Goal: Task Accomplishment & Management: Complete application form

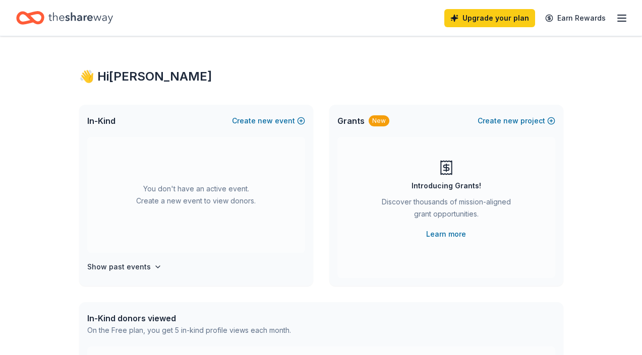
click at [602, 120] on div "👋 Hi [PERSON_NAME] In-Kind Create new event You don't have an active event. Cre…" at bounding box center [321, 330] width 642 height 589
click at [626, 15] on icon "button" at bounding box center [622, 18] width 12 height 12
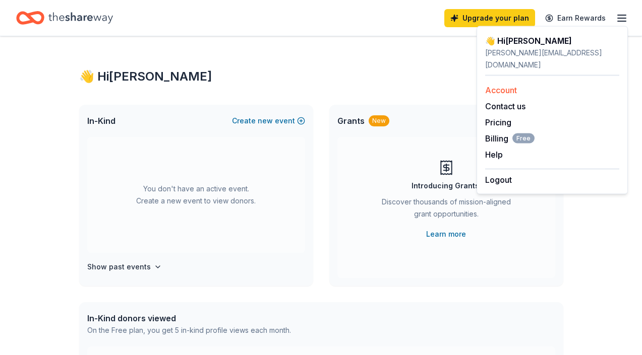
click at [510, 85] on link "Account" at bounding box center [501, 90] width 32 height 10
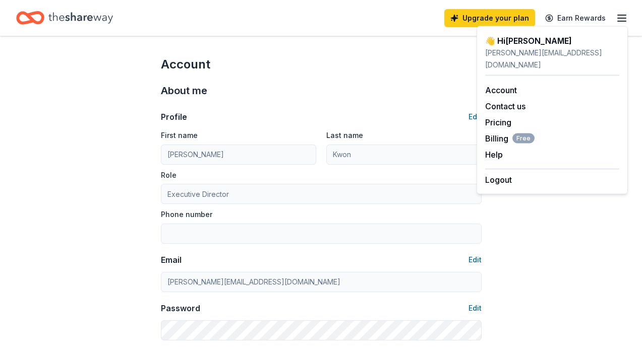
click at [356, 76] on div "About me Profile Edit First name [PERSON_NAME] Last name [PERSON_NAME] Role Exe…" at bounding box center [321, 212] width 321 height 278
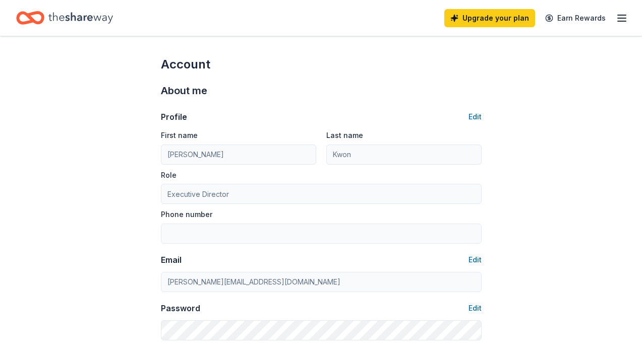
click at [39, 17] on icon "Home" at bounding box center [30, 18] width 28 height 24
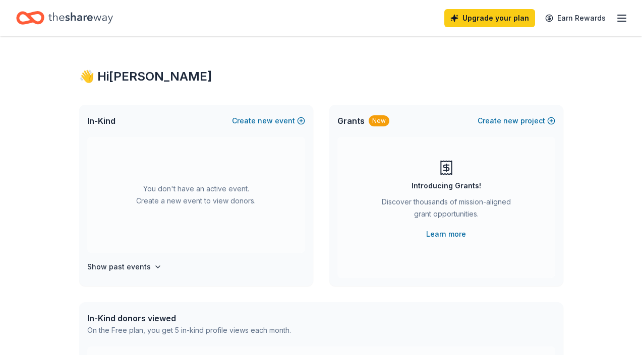
click at [39, 17] on icon "Home" at bounding box center [30, 18] width 28 height 24
click at [617, 18] on icon "button" at bounding box center [622, 18] width 12 height 12
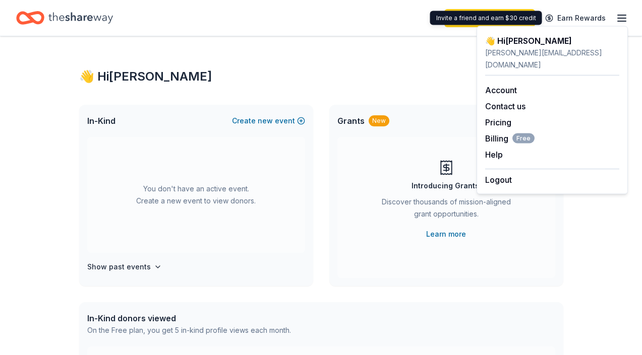
click at [576, 7] on div "Upgrade your plan Earn Rewards" at bounding box center [536, 18] width 184 height 24
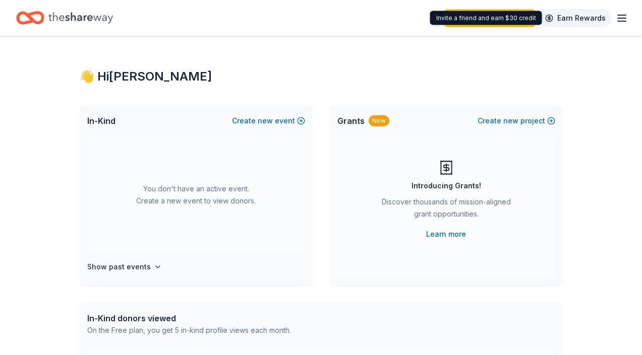
click at [578, 12] on link "Earn Rewards" at bounding box center [575, 18] width 73 height 18
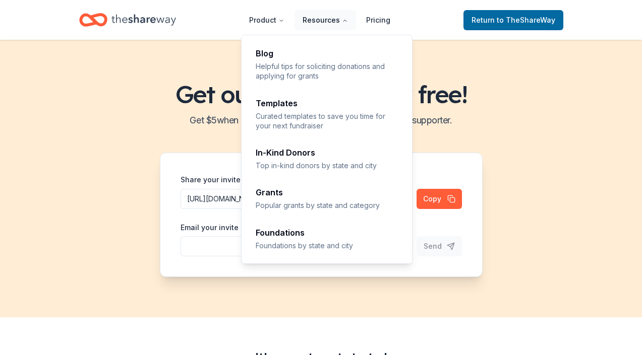
click at [318, 20] on button "Resources" at bounding box center [325, 20] width 62 height 20
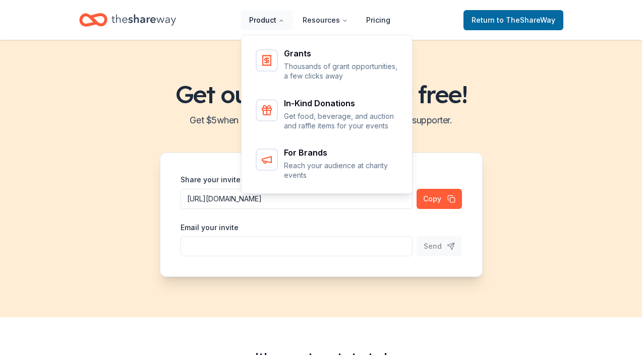
click at [275, 21] on button "Product" at bounding box center [266, 20] width 51 height 20
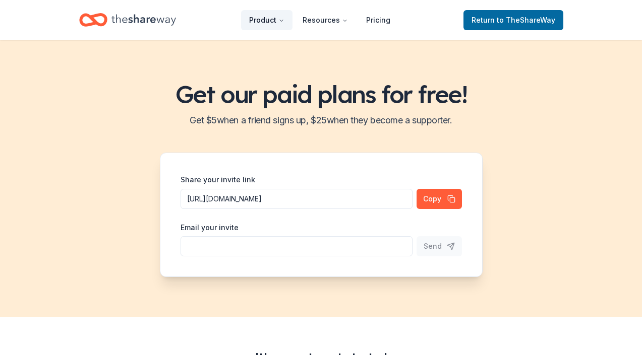
click at [275, 21] on button "Product" at bounding box center [266, 20] width 51 height 20
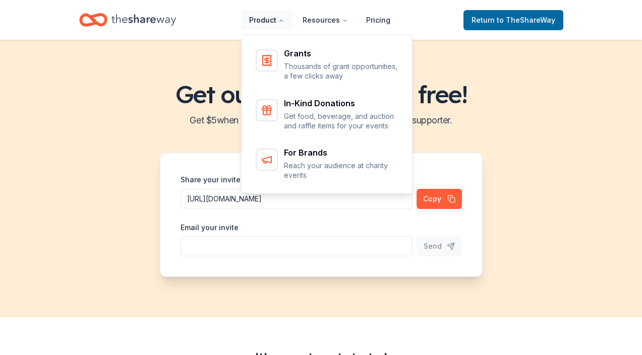
click at [292, 21] on button "Product" at bounding box center [266, 20] width 51 height 20
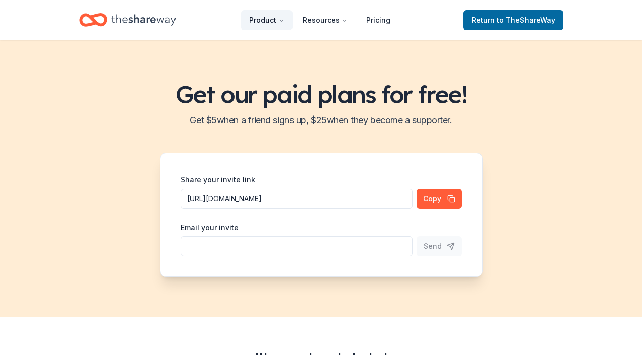
click at [288, 28] on button "Product" at bounding box center [266, 20] width 51 height 20
click at [284, 23] on button "Product" at bounding box center [266, 20] width 51 height 20
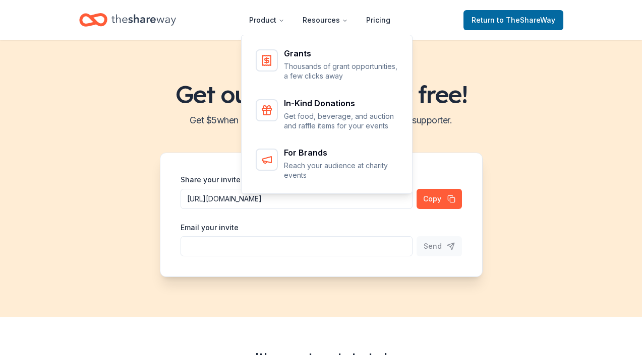
click at [163, 18] on icon "Home" at bounding box center [143, 19] width 65 height 11
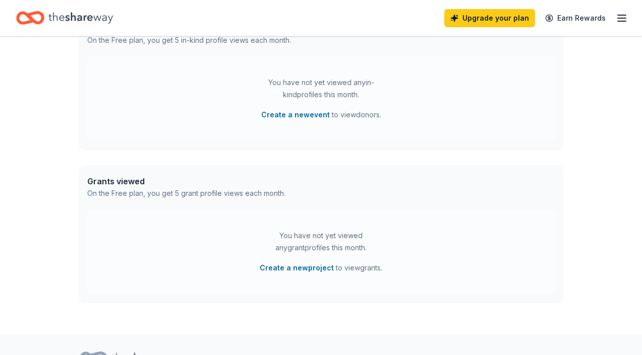
scroll to position [342, 0]
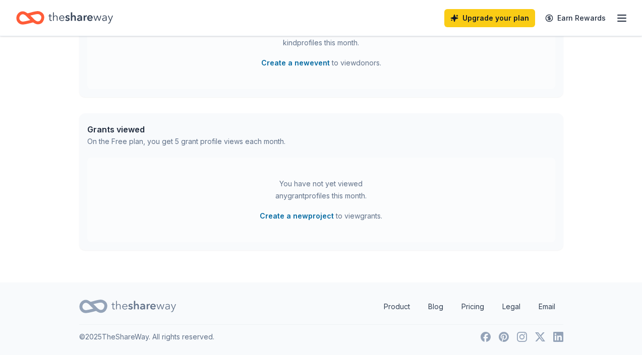
click at [132, 131] on div "Grants viewed" at bounding box center [186, 130] width 198 height 12
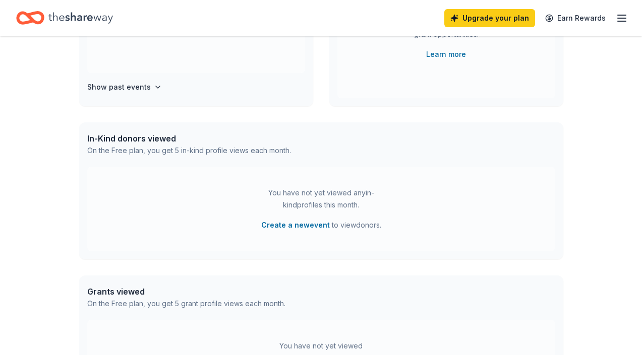
scroll to position [0, 0]
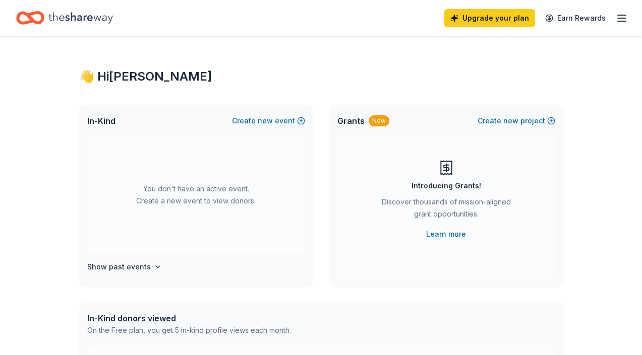
click at [24, 16] on icon "Home" at bounding box center [30, 18] width 28 height 24
click at [123, 272] on h4 "Show past events" at bounding box center [119, 267] width 64 height 12
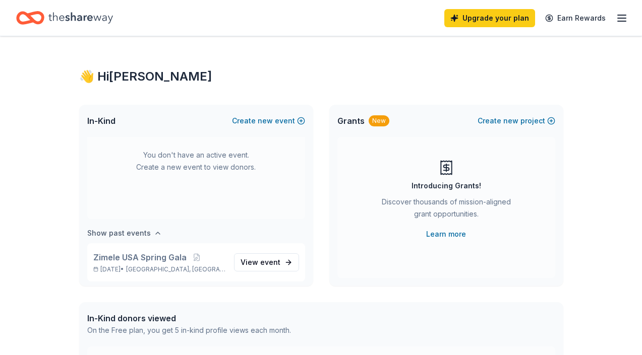
scroll to position [37, 0]
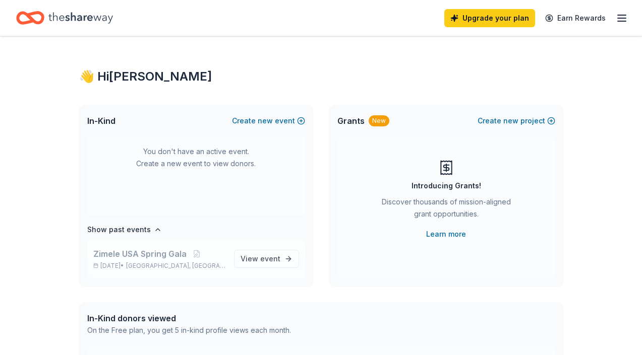
click at [144, 251] on span "Zimele USA Spring Gala" at bounding box center [139, 254] width 93 height 12
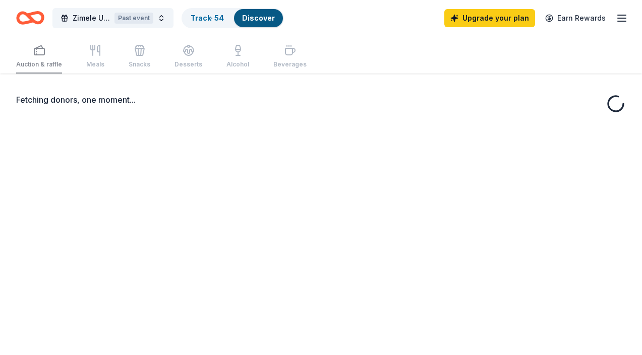
click at [281, 262] on div "Fetching donors, one moment..." at bounding box center [321, 251] width 642 height 355
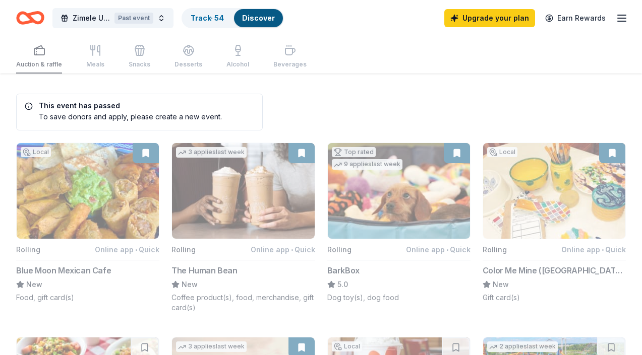
click at [40, 23] on icon "Home" at bounding box center [35, 18] width 16 height 10
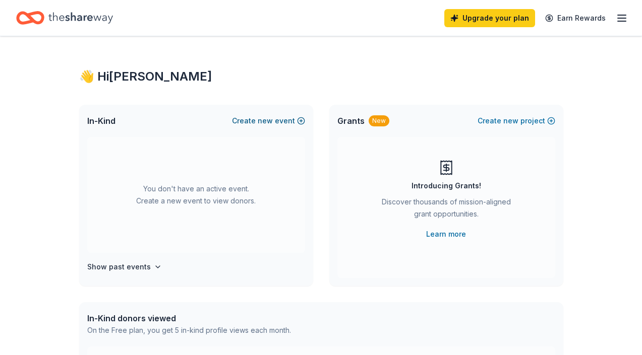
click at [270, 116] on span "new" at bounding box center [265, 121] width 15 height 12
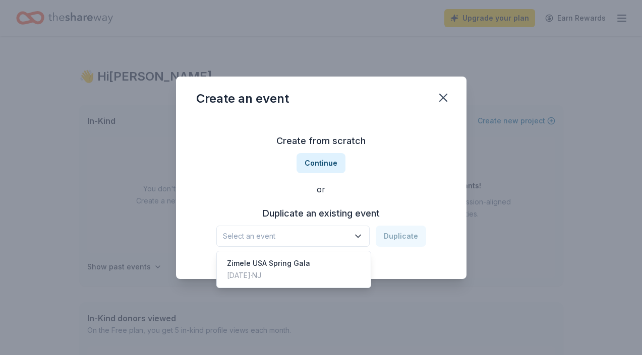
click at [327, 235] on span "Select an event" at bounding box center [286, 236] width 126 height 12
click at [304, 267] on div "Zimele USA Spring Gala" at bounding box center [268, 264] width 83 height 12
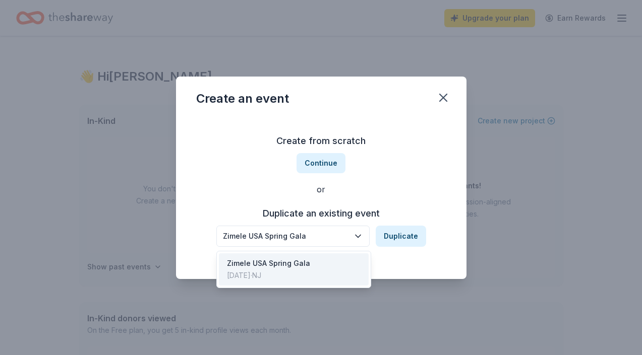
click at [311, 237] on div "Zimele USA Spring Gala" at bounding box center [286, 236] width 126 height 12
click at [372, 193] on div "Create from scratch Continue or Duplicate an existing event Zimele [GEOGRAPHIC_…" at bounding box center [321, 190] width 250 height 146
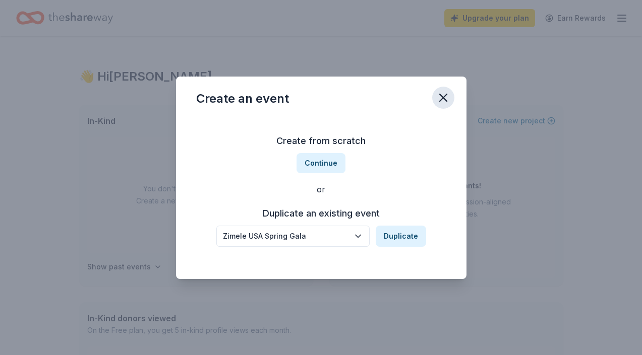
click at [437, 97] on icon "button" at bounding box center [443, 98] width 14 height 14
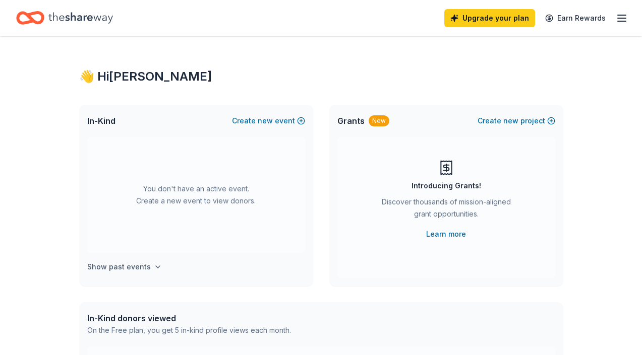
click at [143, 271] on h4 "Show past events" at bounding box center [119, 267] width 64 height 12
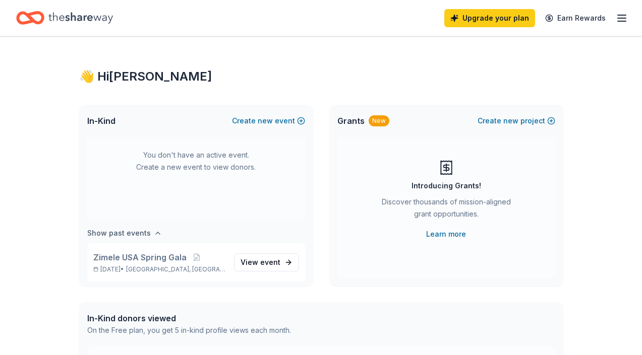
scroll to position [37, 0]
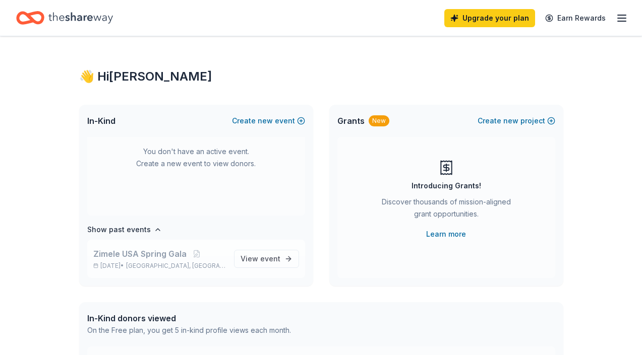
click at [149, 262] on span "[GEOGRAPHIC_DATA], [GEOGRAPHIC_DATA]" at bounding box center [175, 266] width 99 height 8
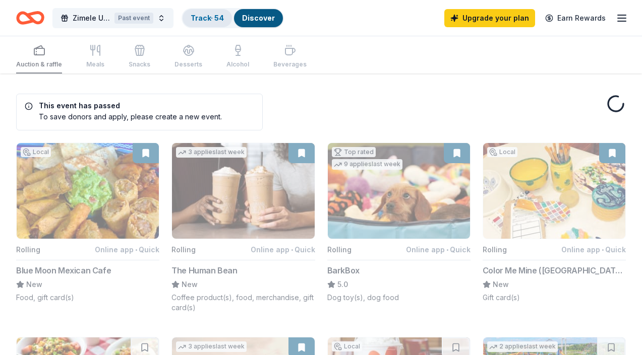
click at [215, 18] on link "Track · 54" at bounding box center [207, 18] width 33 height 9
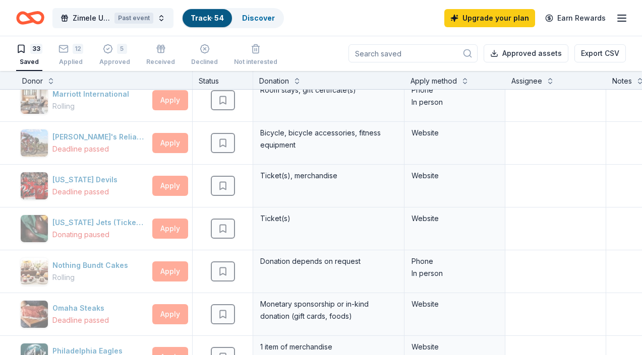
scroll to position [708, 0]
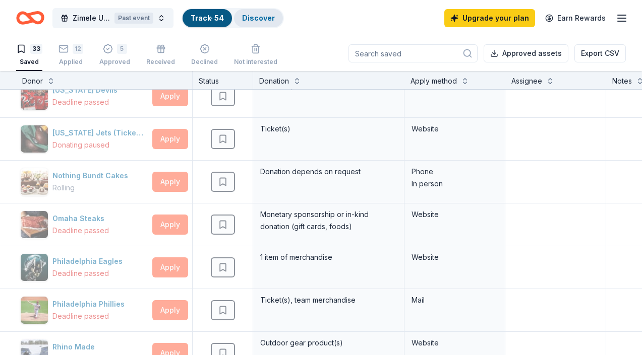
click at [262, 17] on link "Discover" at bounding box center [258, 18] width 33 height 9
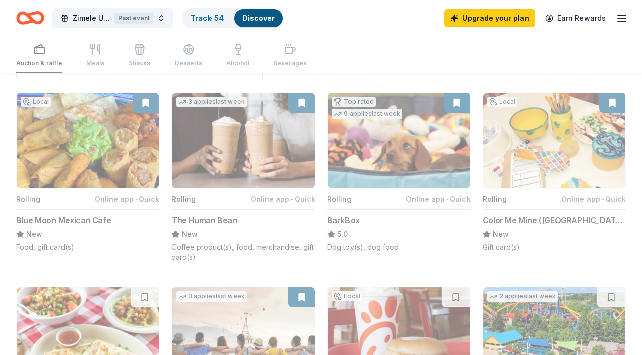
scroll to position [50, 0]
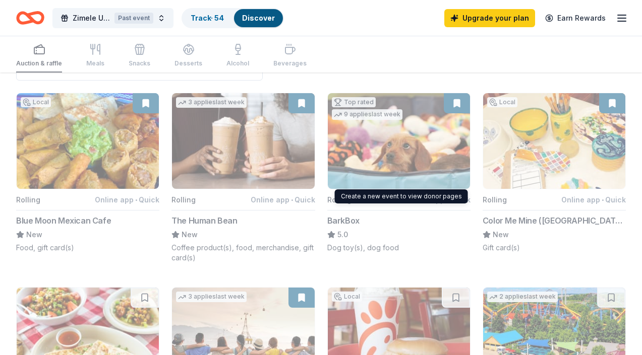
click at [407, 135] on button "Top rated 9 applies last week Rolling Online app • Quick BarkBox 5.0 Dog toy(s)…" at bounding box center [398, 173] width 143 height 160
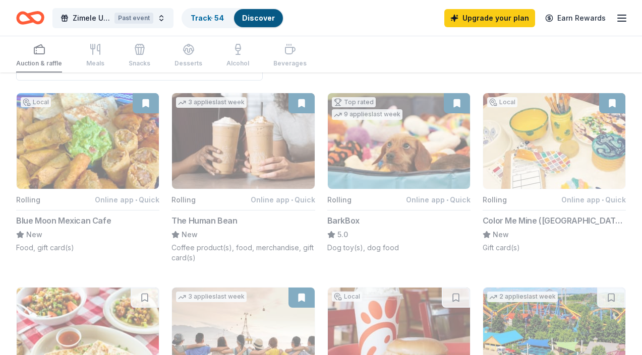
click at [396, 160] on button "Top rated 9 applies last week Rolling Online app • Quick BarkBox 5.0 Dog toy(s)…" at bounding box center [398, 173] width 143 height 160
click at [364, 125] on button "Top rated 9 applies last week Rolling Online app • Quick BarkBox 5.0 Dog toy(s)…" at bounding box center [398, 173] width 143 height 160
click at [374, 172] on button "Top rated 9 applies last week Rolling Online app • Quick BarkBox 5.0 Dog toy(s)…" at bounding box center [398, 173] width 143 height 160
click at [348, 218] on button "Top rated 9 applies last week Rolling Online app • Quick BarkBox 5.0 Dog toy(s)…" at bounding box center [398, 173] width 143 height 160
click at [372, 170] on button "Top rated 9 applies last week Rolling Online app • Quick BarkBox 5.0 Dog toy(s)…" at bounding box center [398, 173] width 143 height 160
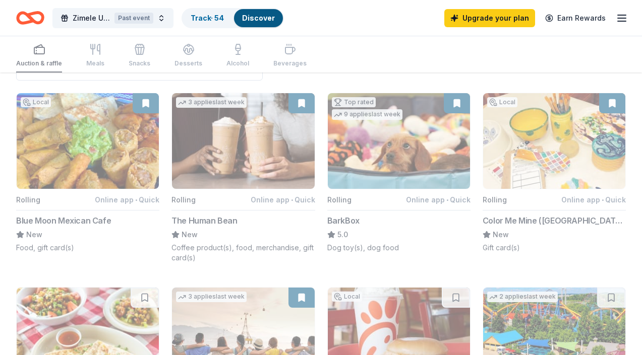
click at [372, 170] on button "Top rated 9 applies last week Rolling Online app • Quick BarkBox 5.0 Dog toy(s)…" at bounding box center [398, 173] width 143 height 160
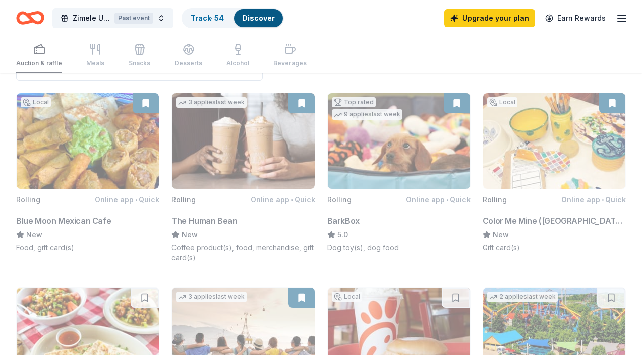
click at [372, 170] on button "Top rated 9 applies last week Rolling Online app • Quick BarkBox 5.0 Dog toy(s)…" at bounding box center [398, 173] width 143 height 160
click at [257, 20] on link "Discover" at bounding box center [258, 18] width 33 height 9
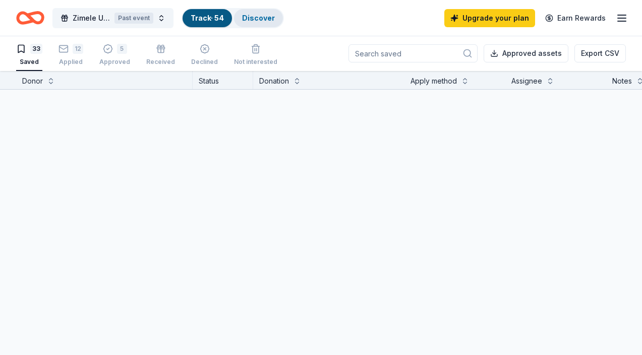
scroll to position [1, 0]
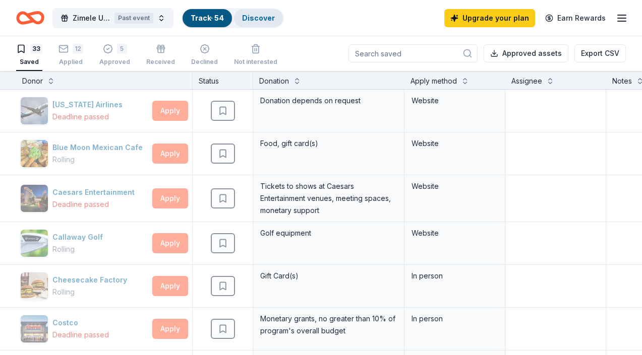
click at [259, 26] on div "Discover" at bounding box center [258, 18] width 49 height 18
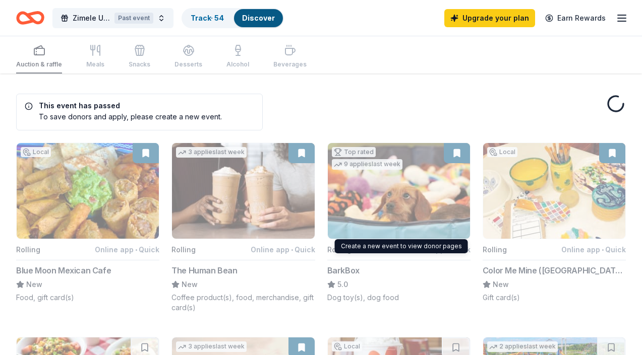
click at [440, 188] on button "Top rated 9 applies last week Rolling Online app • Quick BarkBox 5.0 Dog toy(s)…" at bounding box center [398, 223] width 143 height 160
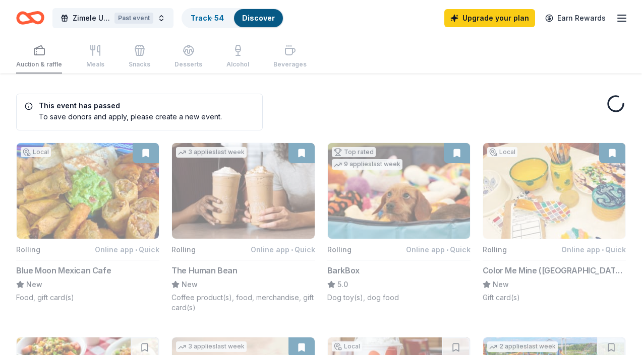
click at [440, 188] on button "Top rated 9 applies last week Rolling Online app • Quick BarkBox 5.0 Dog toy(s)…" at bounding box center [398, 223] width 143 height 160
click at [431, 181] on button "Top rated 9 applies last week Rolling Online app • Quick BarkBox 5.0 Dog toy(s)…" at bounding box center [398, 223] width 143 height 160
click at [166, 20] on button "Zimele USA Spring Gala Past event" at bounding box center [112, 18] width 121 height 20
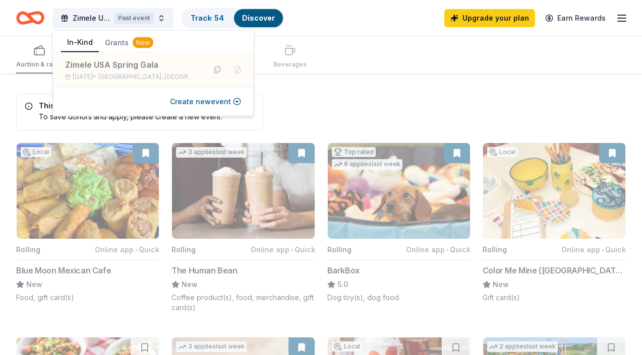
click at [188, 107] on div "Create new event" at bounding box center [153, 101] width 201 height 29
click at [189, 102] on button "Create new event" at bounding box center [205, 102] width 71 height 12
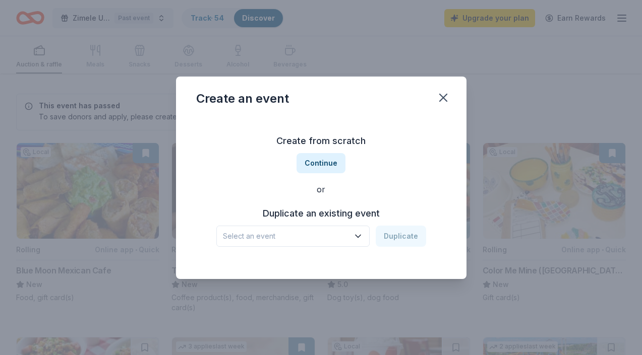
click at [299, 238] on span "Select an event" at bounding box center [286, 236] width 126 height 12
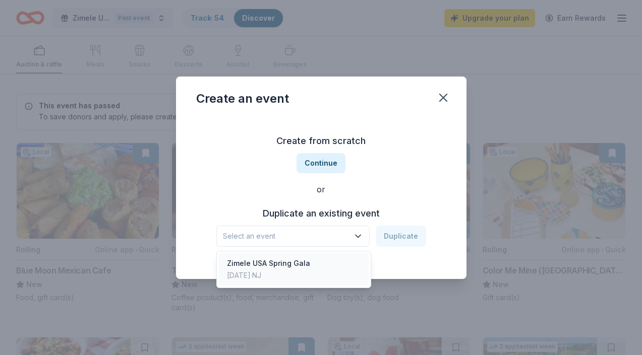
click at [297, 261] on div "Zimele USA Spring Gala" at bounding box center [268, 264] width 83 height 12
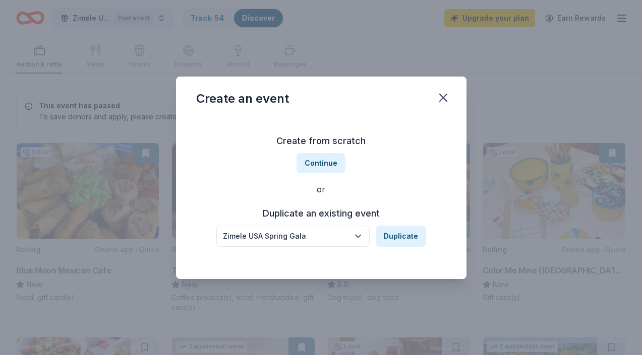
click at [394, 249] on div "Create from scratch Continue or Duplicate an existing event Zimele [GEOGRAPHIC_…" at bounding box center [321, 190] width 250 height 146
click at [398, 239] on button "Duplicate" at bounding box center [401, 236] width 50 height 21
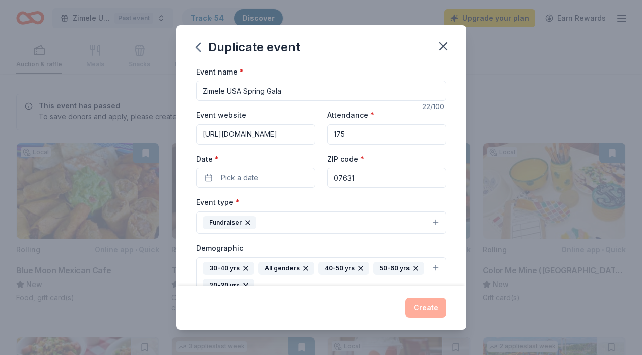
click at [305, 81] on input "Zimele USA Spring Gala" at bounding box center [321, 91] width 250 height 20
click at [310, 95] on input "Zimele USA Spring Gala" at bounding box center [321, 91] width 250 height 20
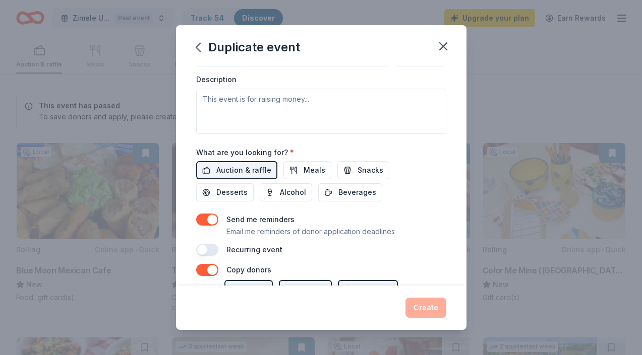
scroll to position [292, 0]
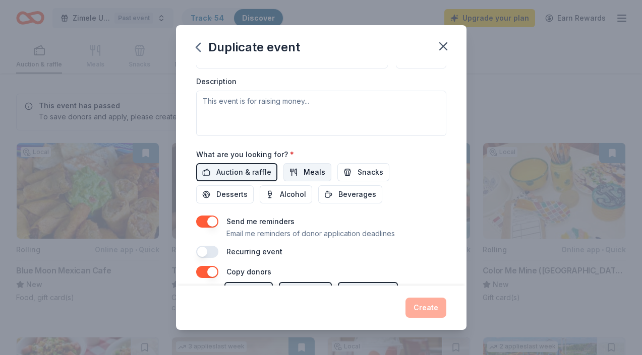
type input "Zimele [GEOGRAPHIC_DATA] Spring Gala 2025"
click at [316, 171] on span "Meals" at bounding box center [315, 172] width 22 height 12
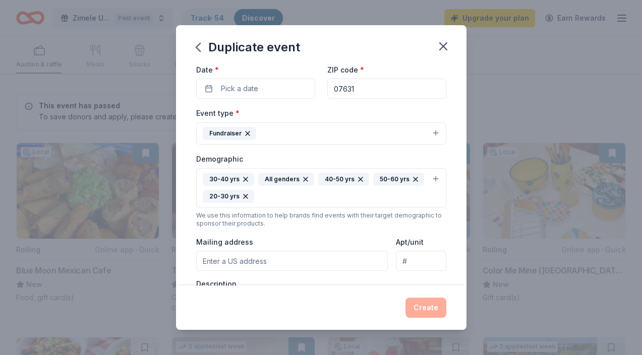
scroll to position [0, 0]
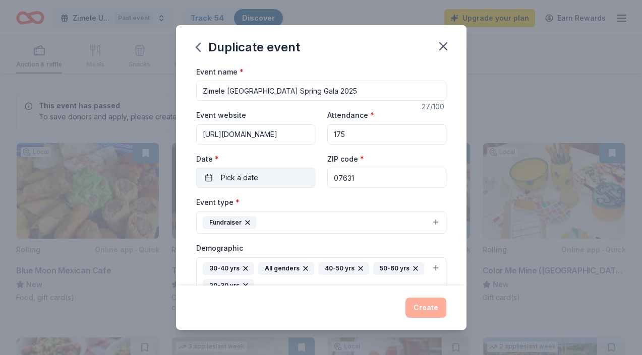
click at [261, 171] on button "Pick a date" at bounding box center [255, 178] width 119 height 20
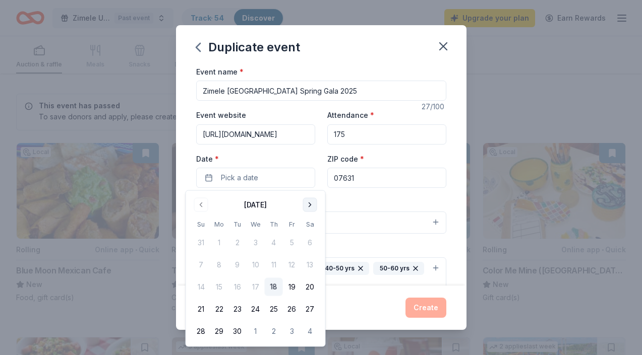
click at [314, 204] on button "Go to next month" at bounding box center [310, 205] width 14 height 14
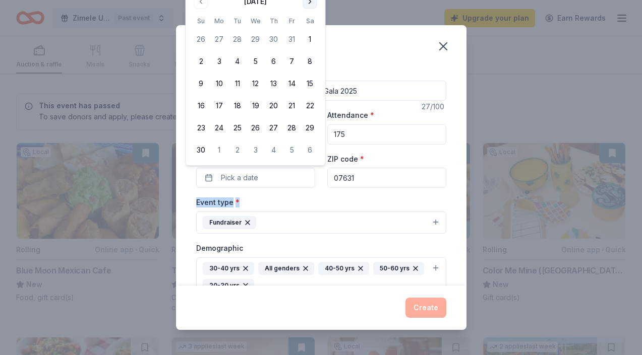
click at [314, 204] on div "Event type * Fundraiser" at bounding box center [321, 215] width 250 height 38
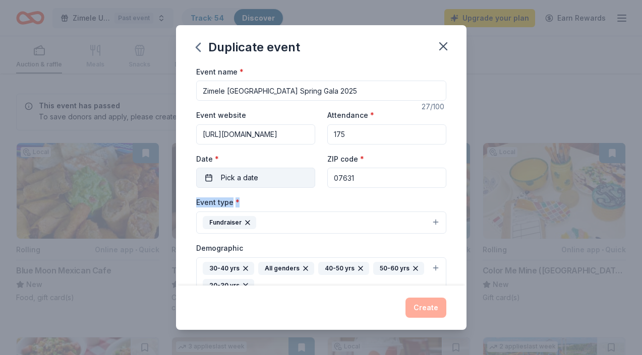
click at [289, 185] on button "Pick a date" at bounding box center [255, 178] width 119 height 20
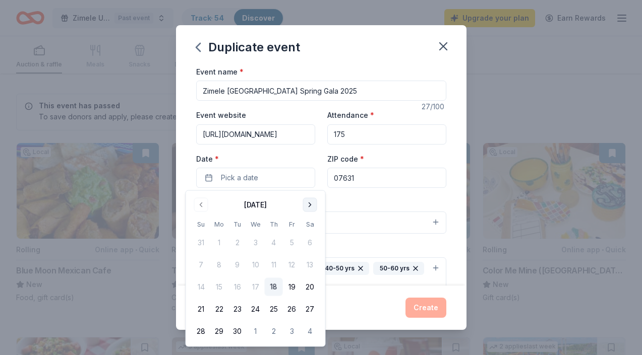
click at [310, 207] on button "Go to next month" at bounding box center [310, 205] width 14 height 14
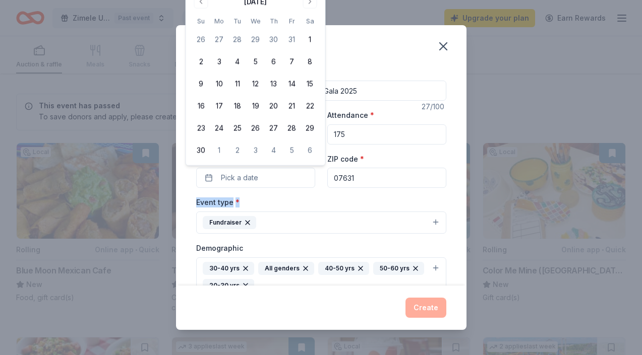
click at [290, 200] on div "Event type * Fundraiser" at bounding box center [321, 215] width 250 height 38
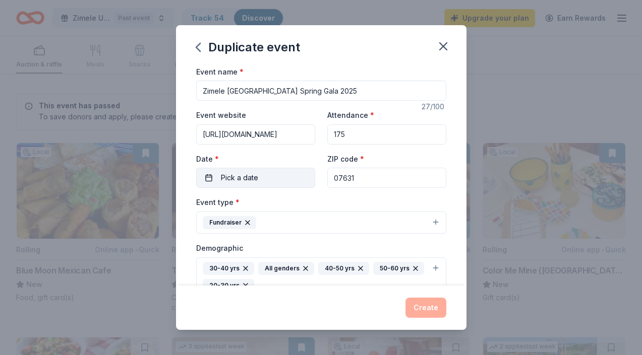
click at [287, 181] on button "Pick a date" at bounding box center [255, 178] width 119 height 20
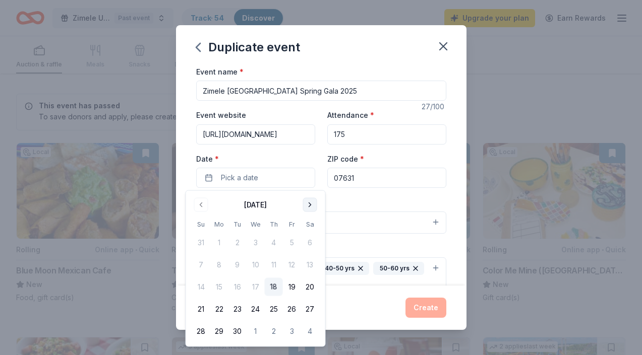
click at [310, 206] on button "Go to next month" at bounding box center [310, 205] width 14 height 14
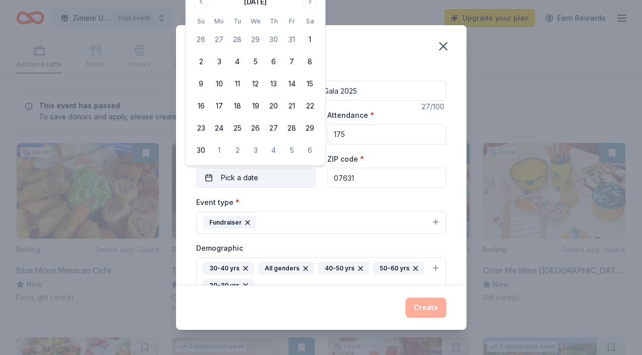
click at [281, 179] on button "Pick a date" at bounding box center [255, 178] width 119 height 20
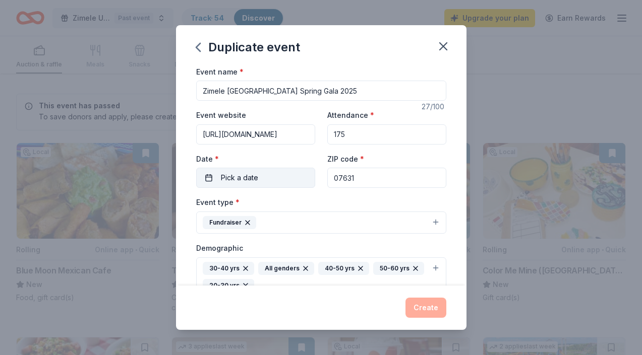
click at [264, 175] on button "Pick a date" at bounding box center [255, 178] width 119 height 20
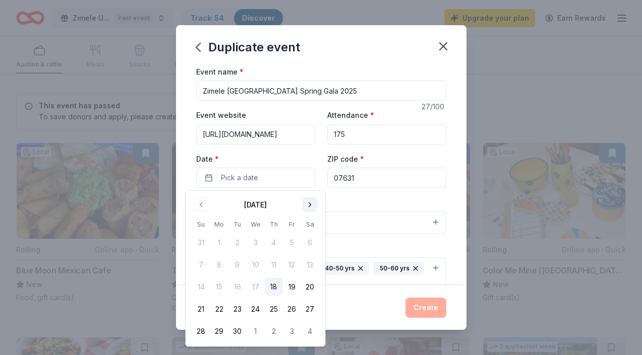
click at [312, 209] on button "Go to next month" at bounding box center [310, 205] width 14 height 14
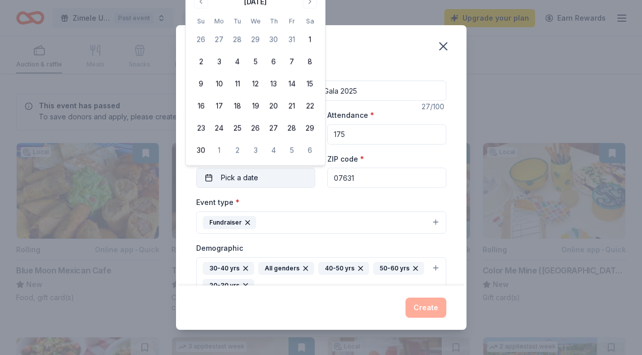
click at [282, 184] on button "Pick a date" at bounding box center [255, 178] width 119 height 20
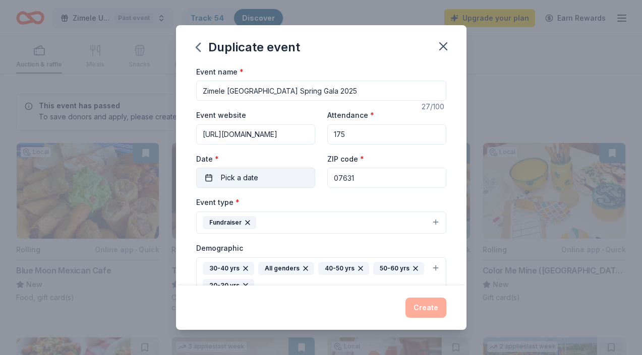
click at [273, 179] on button "Pick a date" at bounding box center [255, 178] width 119 height 20
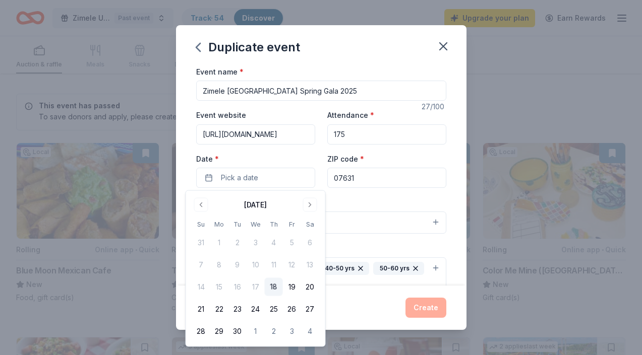
click at [267, 206] on div "[DATE]" at bounding box center [255, 205] width 23 height 12
click at [305, 206] on button "Go to next month" at bounding box center [310, 205] width 14 height 14
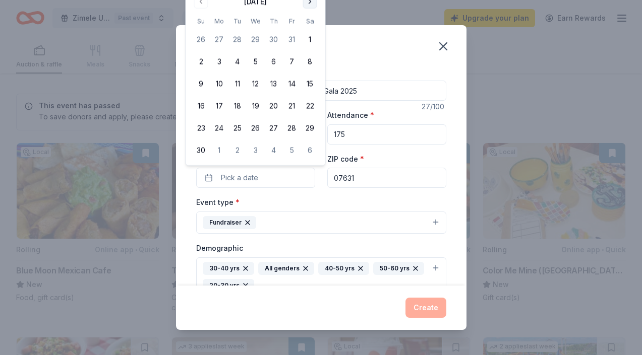
click at [311, 2] on button "Go to next month" at bounding box center [310, 1] width 14 height 14
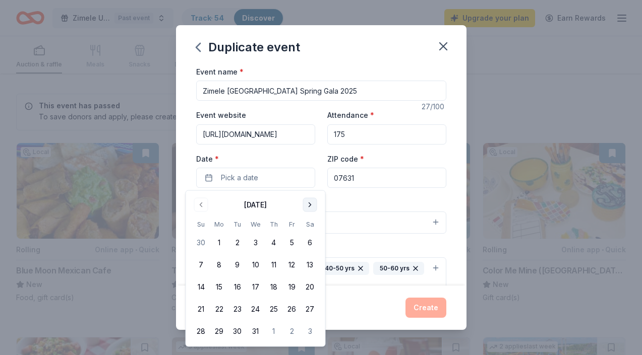
click at [309, 201] on button "Go to next month" at bounding box center [310, 205] width 14 height 14
click at [310, 204] on button "Go to next month" at bounding box center [310, 205] width 14 height 14
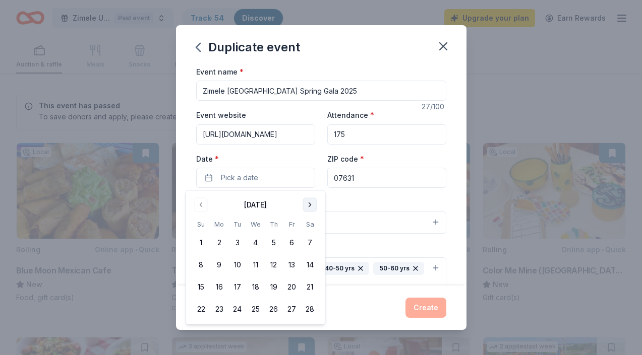
click at [310, 204] on button "Go to next month" at bounding box center [310, 205] width 14 height 14
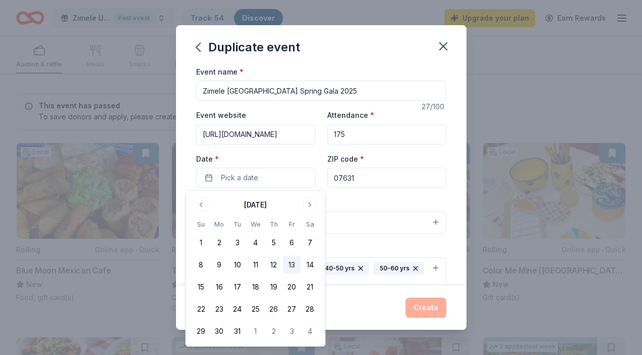
click at [292, 265] on button "13" at bounding box center [292, 265] width 18 height 18
click at [353, 218] on button "Fundraiser" at bounding box center [321, 223] width 250 height 22
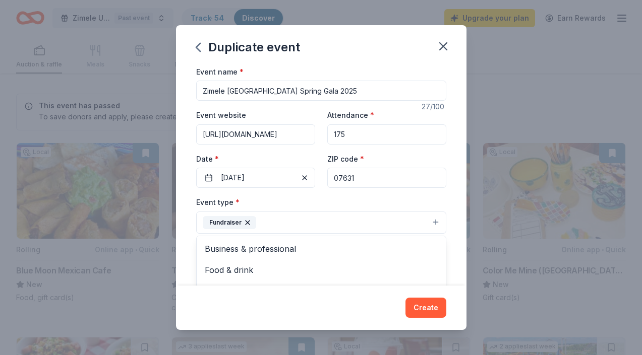
click at [314, 195] on div "Event name * Zimele [GEOGRAPHIC_DATA] Spring Gala 2025 27 /100 Event website [U…" at bounding box center [321, 308] width 250 height 485
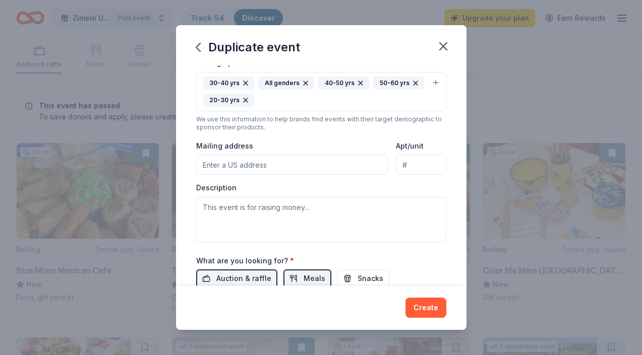
scroll to position [198, 0]
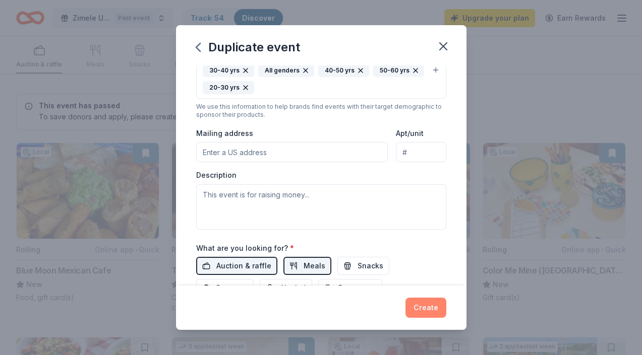
click at [418, 304] on button "Create" at bounding box center [425, 308] width 41 height 20
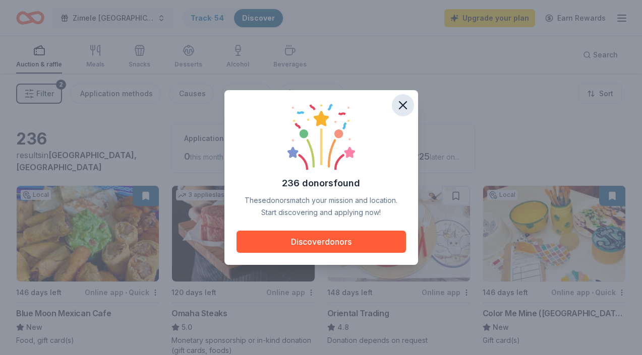
click at [408, 100] on icon "button" at bounding box center [403, 105] width 14 height 14
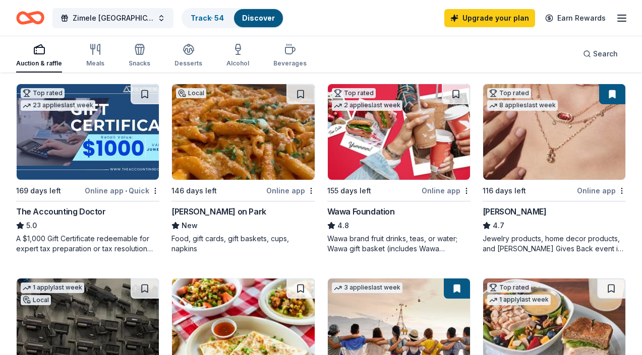
scroll to position [492, 0]
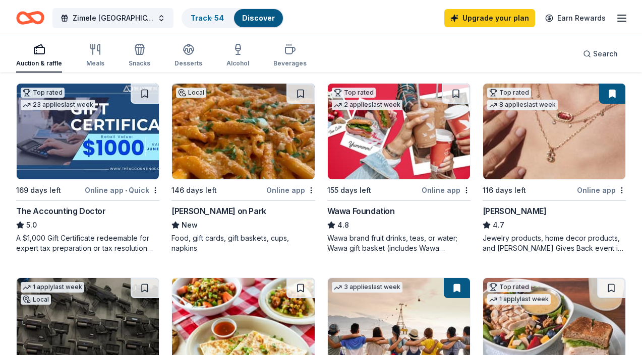
click at [551, 132] on img at bounding box center [554, 132] width 142 height 96
click at [610, 246] on div "Jewelry products, home decor products, and [PERSON_NAME] Gives Back event in-st…" at bounding box center [554, 243] width 143 height 20
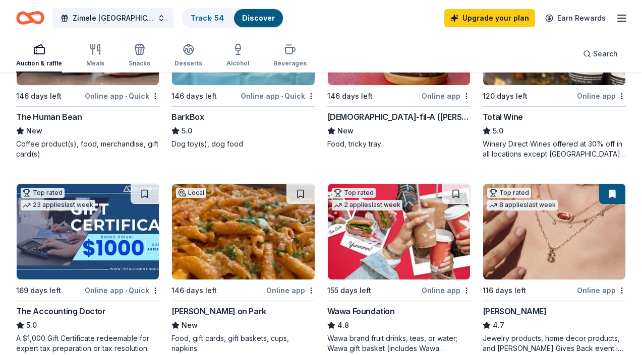
scroll to position [0, 0]
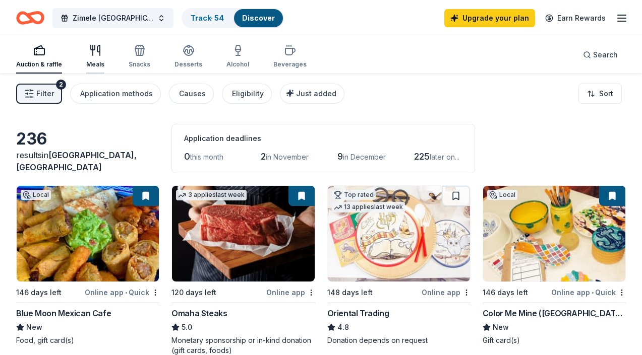
click at [97, 57] on div "Meals" at bounding box center [95, 56] width 18 height 24
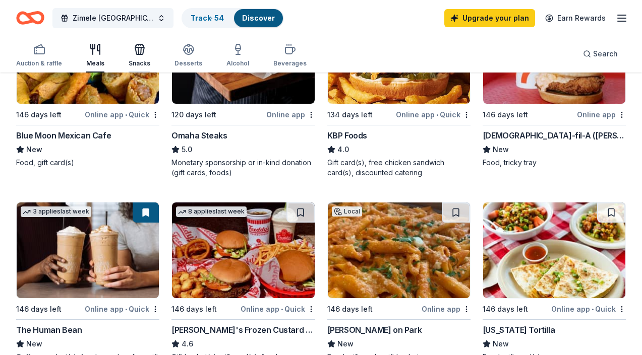
scroll to position [186, 0]
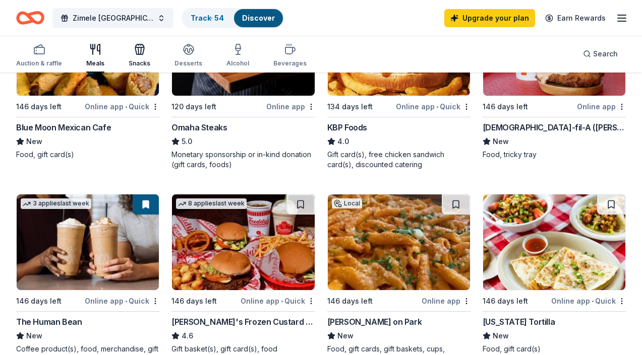
click at [143, 56] on div "Snacks" at bounding box center [140, 55] width 22 height 24
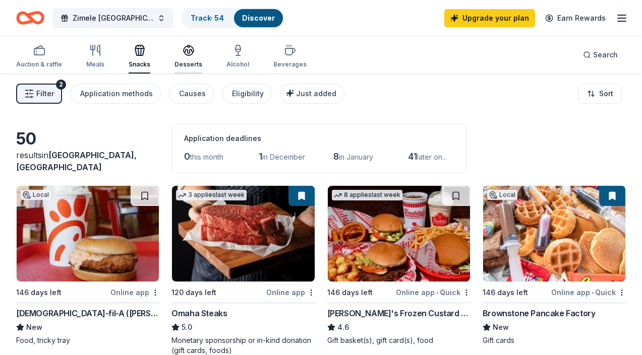
click at [183, 56] on icon "button" at bounding box center [189, 50] width 12 height 12
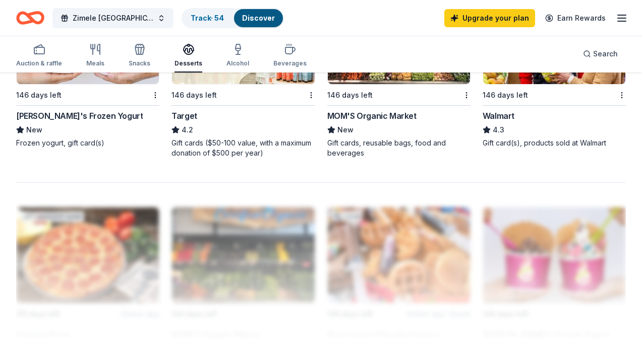
scroll to position [991, 0]
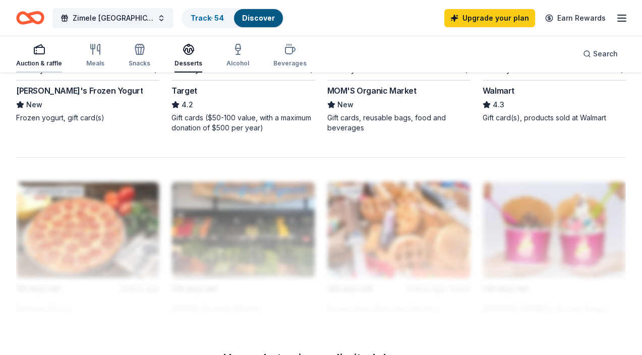
click at [26, 61] on div "Auction & raffle" at bounding box center [39, 63] width 46 height 8
